Goal: Task Accomplishment & Management: Manage account settings

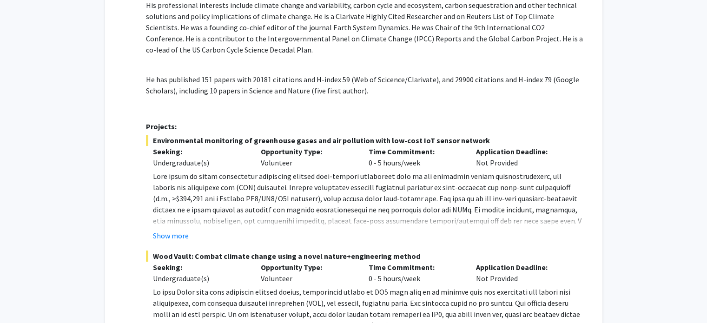
scroll to position [223, 0]
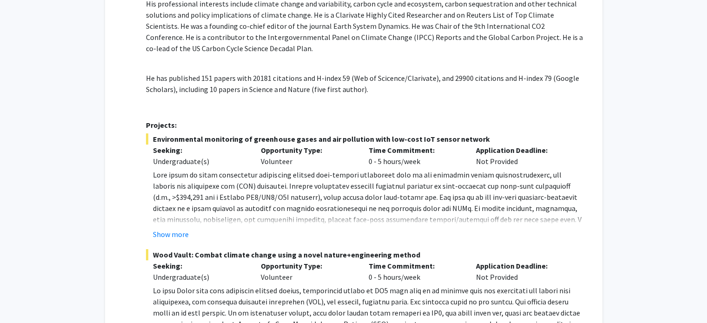
click at [464, 102] on p at bounding box center [364, 107] width 437 height 11
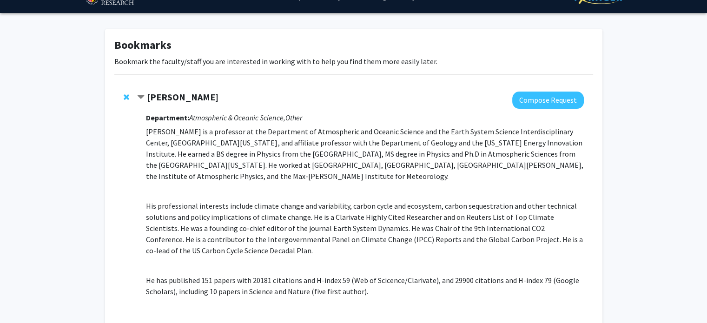
scroll to position [0, 0]
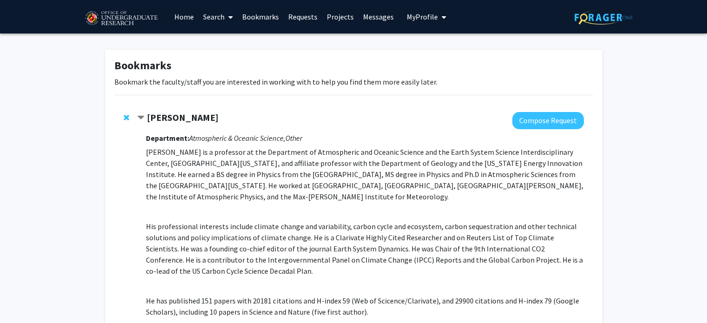
click at [125, 119] on span "Remove Ning Zeng from bookmarks" at bounding box center [127, 117] width 6 height 7
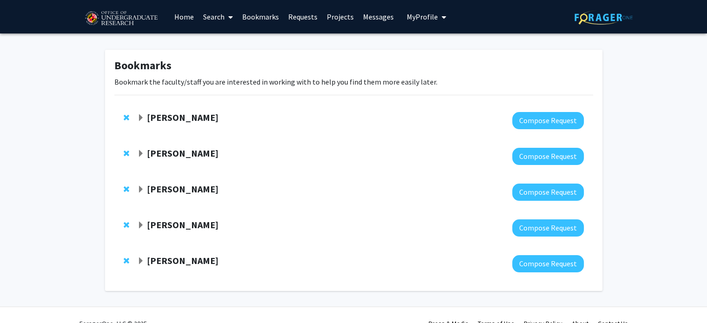
click at [125, 118] on span "Remove Leah Dodson from bookmarks" at bounding box center [127, 117] width 6 height 7
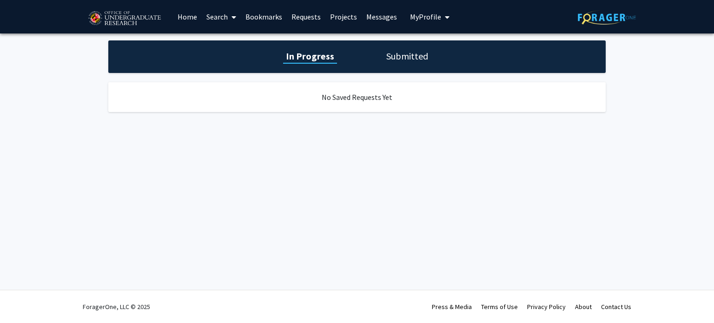
click at [258, 14] on link "Bookmarks" at bounding box center [264, 16] width 46 height 33
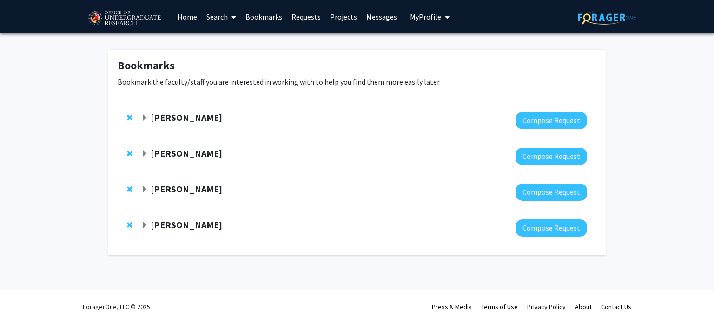
click at [188, 13] on link "Home" at bounding box center [187, 16] width 29 height 33
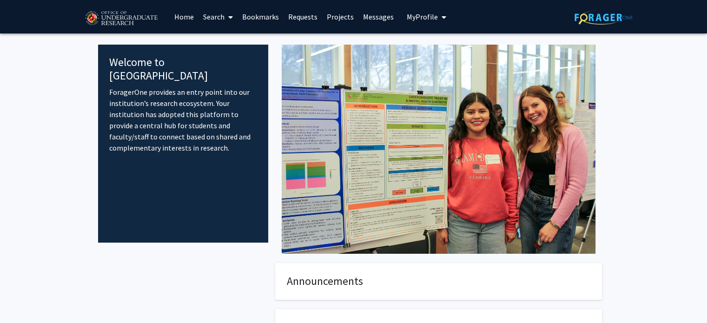
click at [211, 16] on link "Search" at bounding box center [217, 16] width 39 height 33
click at [224, 30] on span at bounding box center [228, 17] width 8 height 33
click at [219, 20] on link "Search" at bounding box center [217, 16] width 39 height 33
click at [228, 36] on span "Faculty/Staff" at bounding box center [232, 42] width 68 height 19
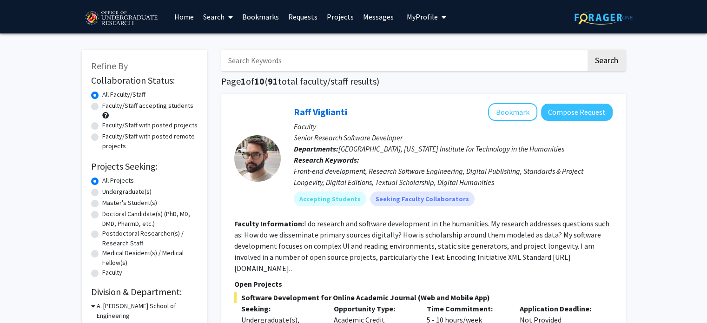
click at [102, 192] on label "Undergraduate(s)" at bounding box center [126, 192] width 49 height 10
click at [102, 192] on input "Undergraduate(s)" at bounding box center [105, 190] width 6 height 6
radio input "true"
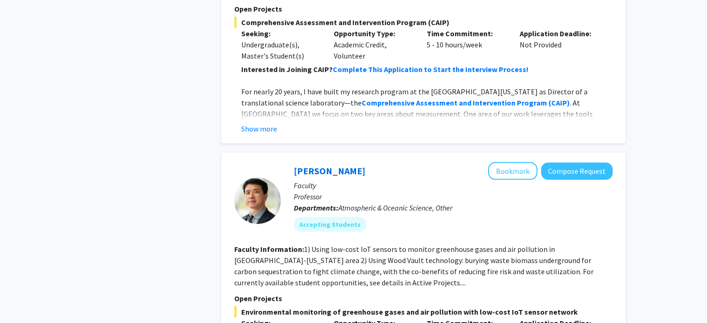
scroll to position [2850, 0]
click at [509, 162] on button "Bookmark" at bounding box center [512, 171] width 49 height 18
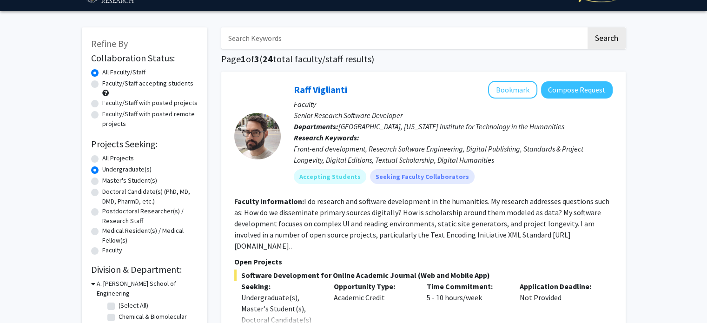
scroll to position [0, 0]
